Goal: Navigation & Orientation: Find specific page/section

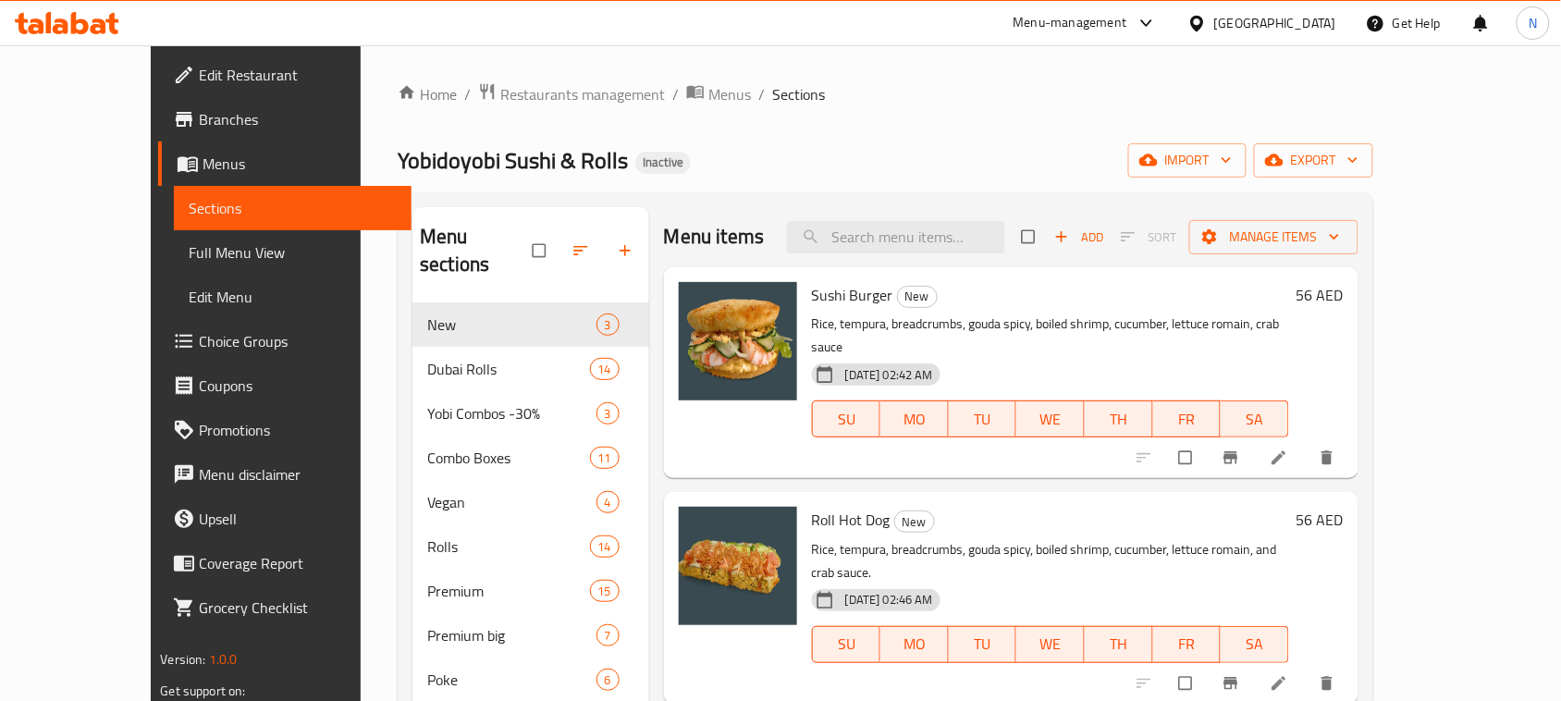
click at [1090, 21] on div "Menu-management" at bounding box center [1071, 23] width 114 height 22
click at [1274, 19] on div "[GEOGRAPHIC_DATA]" at bounding box center [1275, 23] width 122 height 20
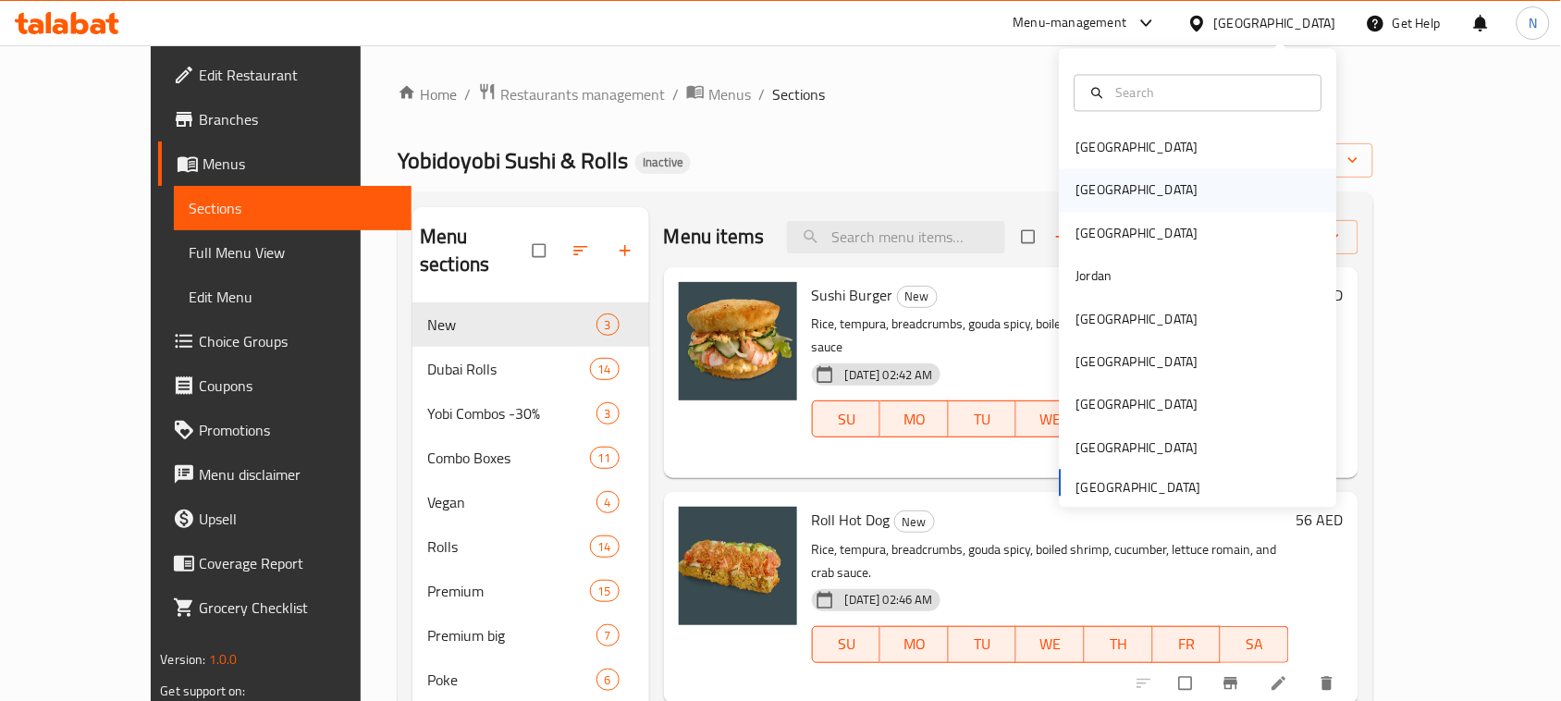
click at [1140, 191] on div "[GEOGRAPHIC_DATA]" at bounding box center [1198, 190] width 277 height 43
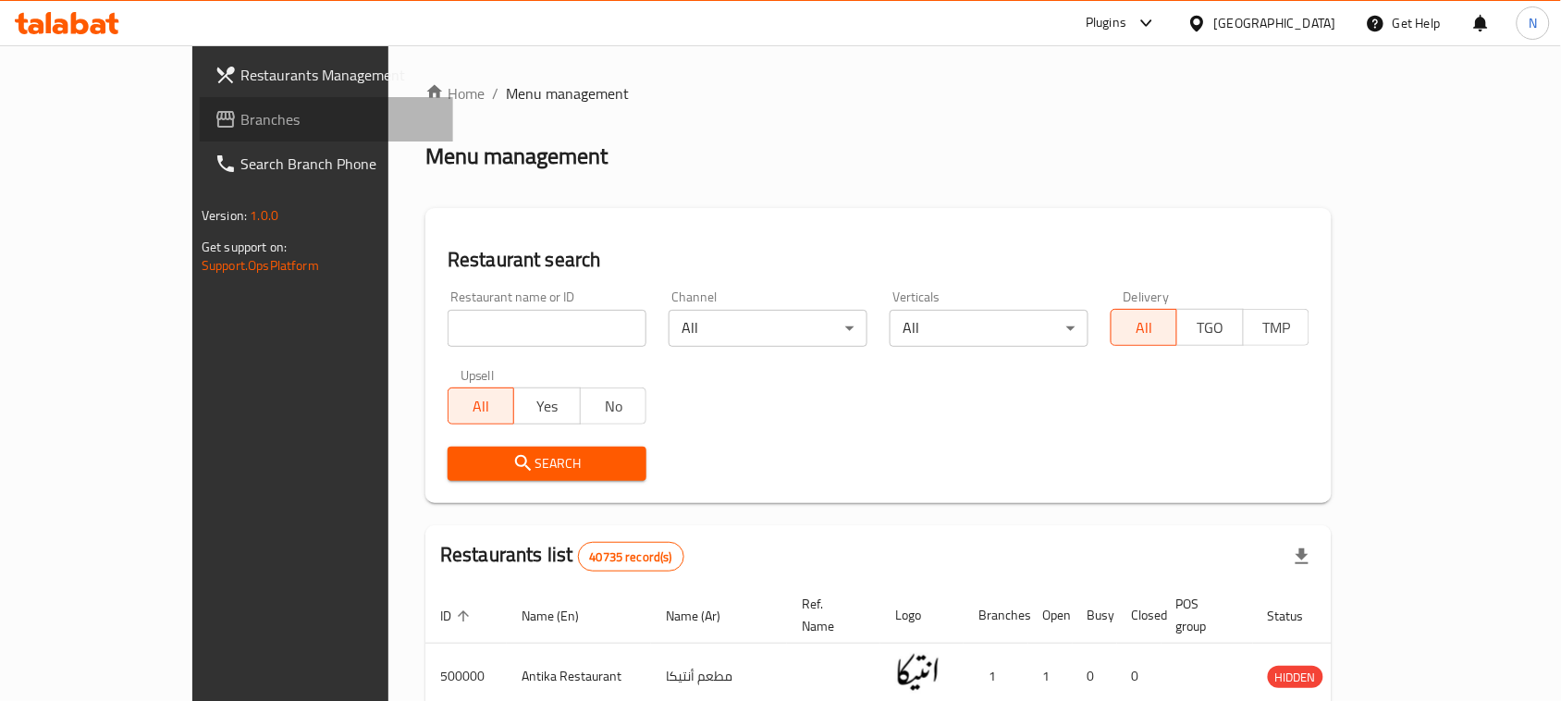
click at [240, 114] on span "Branches" at bounding box center [339, 119] width 198 height 22
